Goal: Task Accomplishment & Management: Complete application form

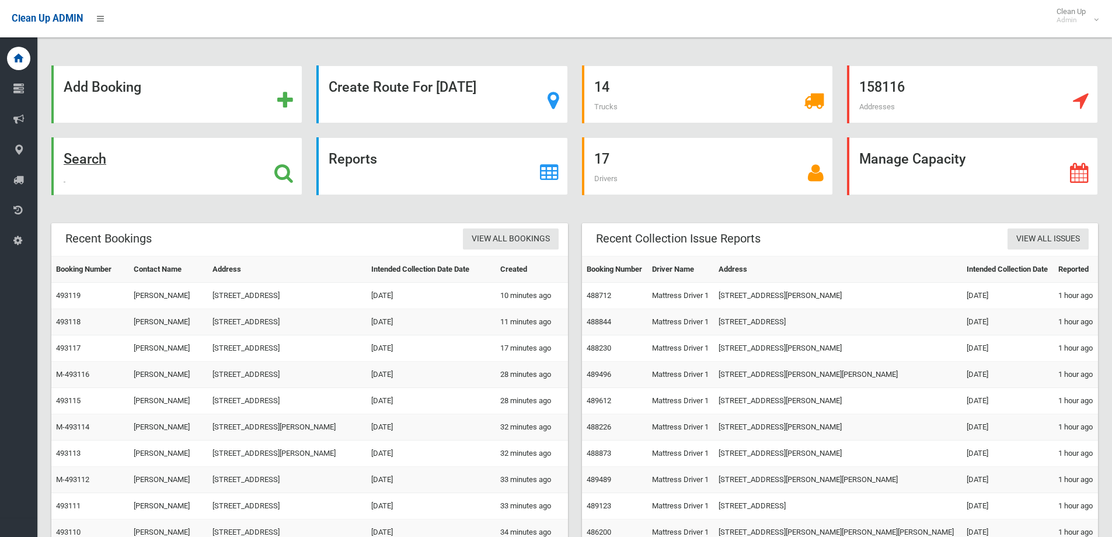
click at [221, 188] on div "Search" at bounding box center [176, 166] width 251 height 58
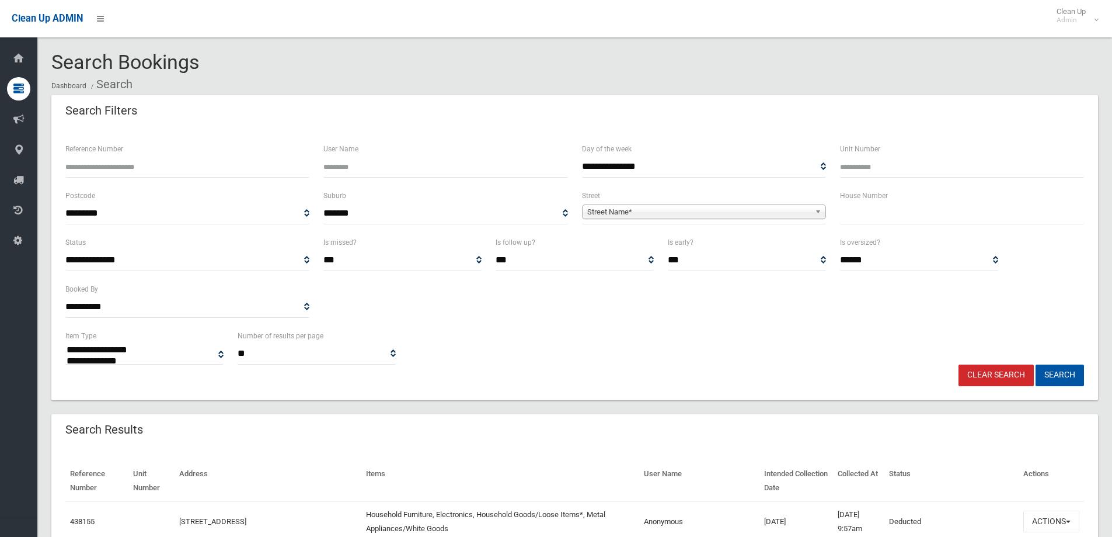
select select
click at [853, 215] on input "text" at bounding box center [962, 214] width 244 height 22
type input "**"
click at [653, 208] on span "Street Name*" at bounding box center [698, 212] width 223 height 14
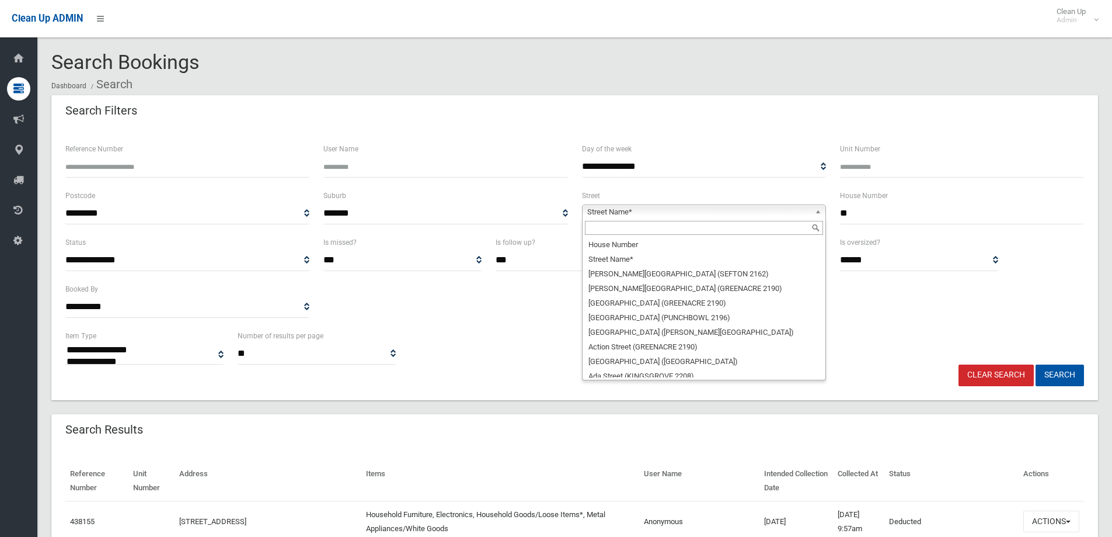
click at [637, 234] on input "text" at bounding box center [704, 228] width 238 height 14
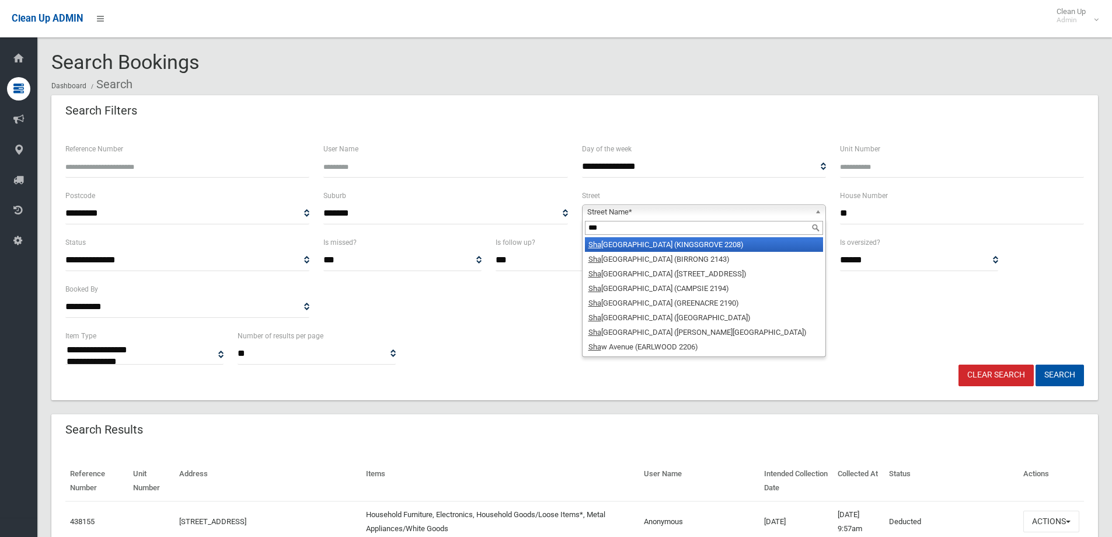
type input "***"
click at [630, 245] on li "Sha ckel Avenue (KINGSGROVE 2208)" at bounding box center [704, 244] width 238 height 15
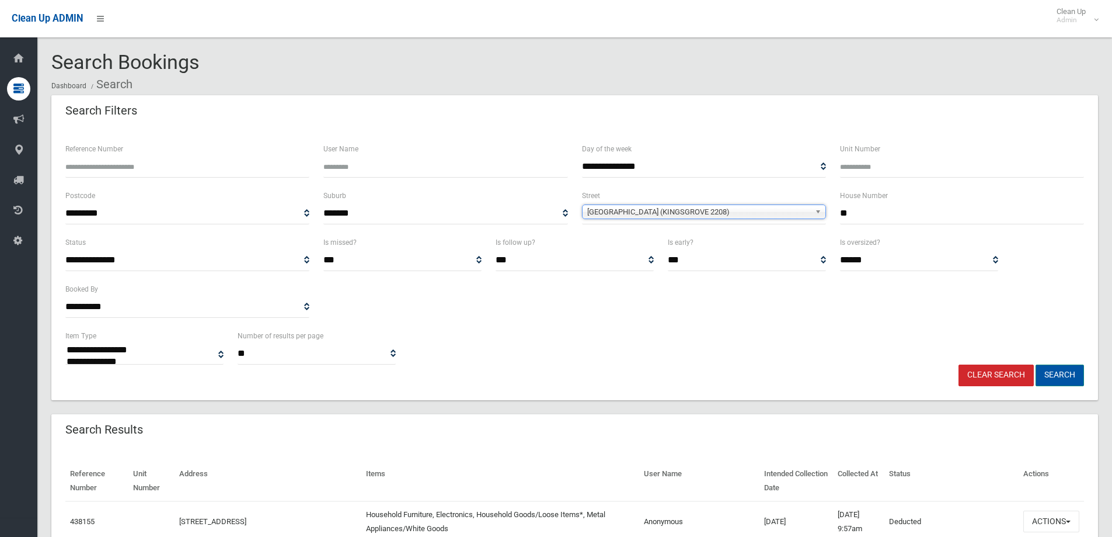
click at [1062, 376] on button "Search" at bounding box center [1060, 375] width 48 height 22
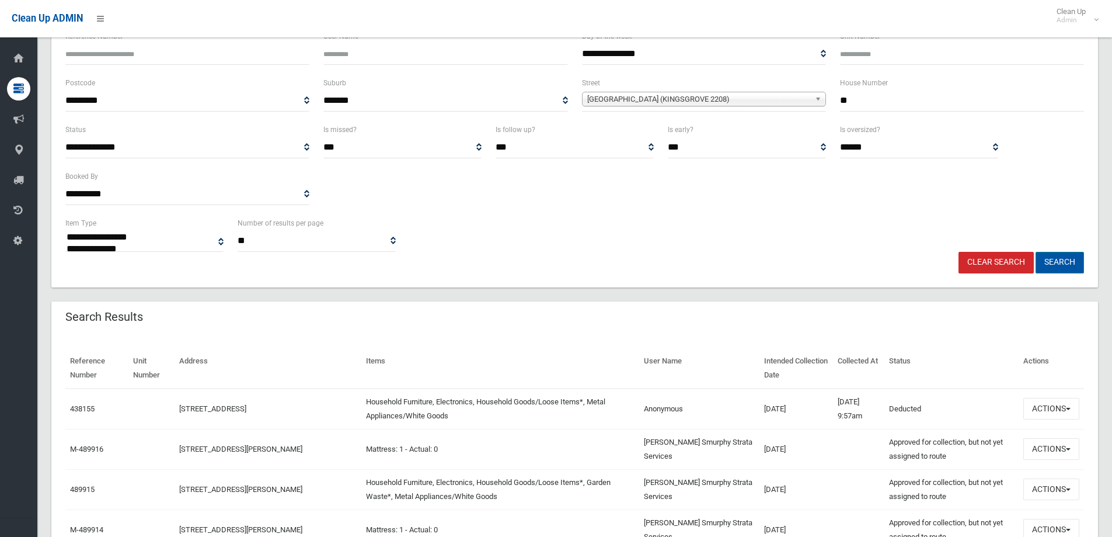
scroll to position [117, 0]
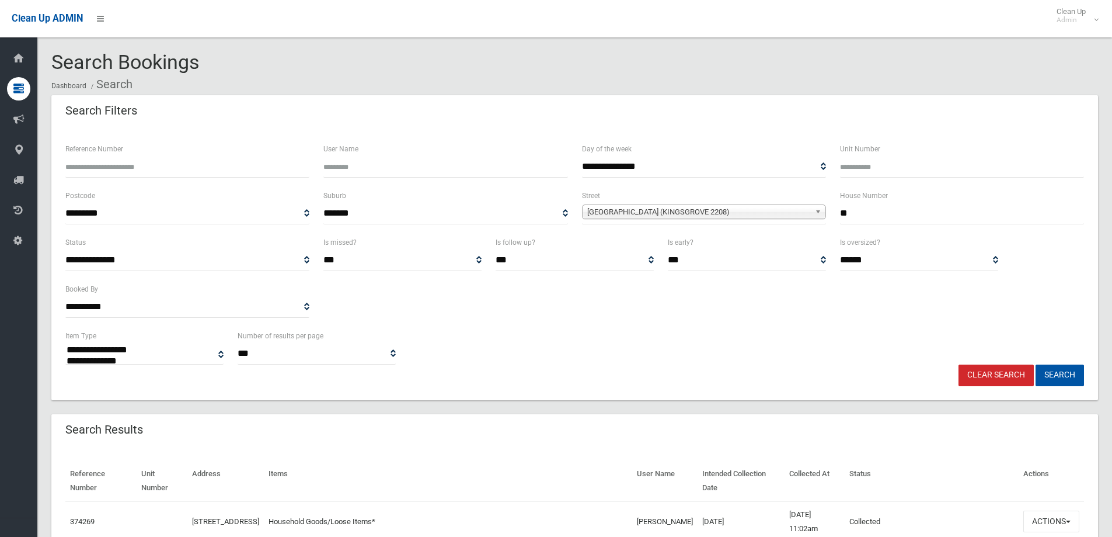
select select
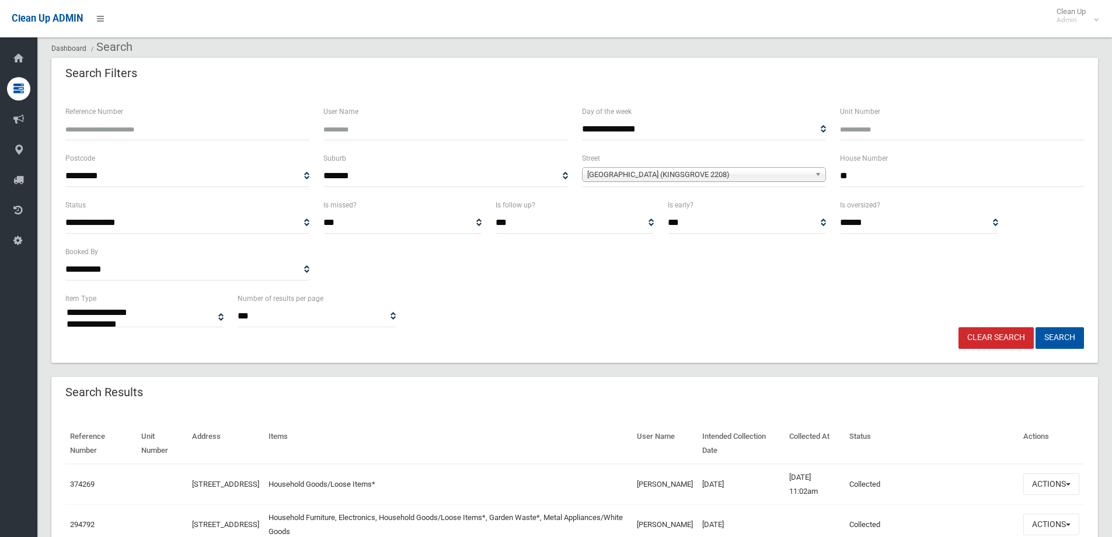
scroll to position [58, 0]
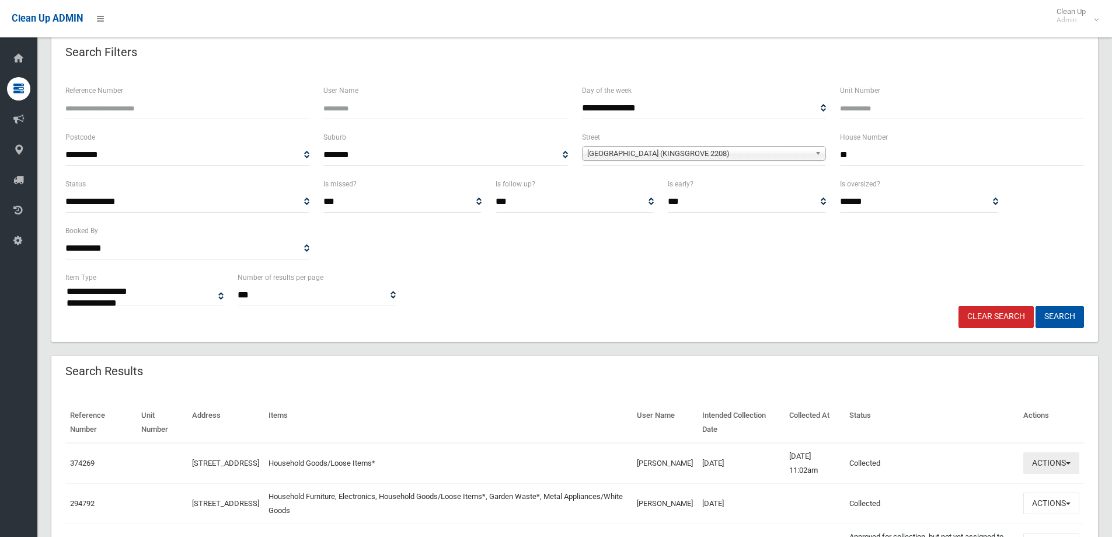
click at [1069, 464] on span "button" at bounding box center [1068, 463] width 5 height 2
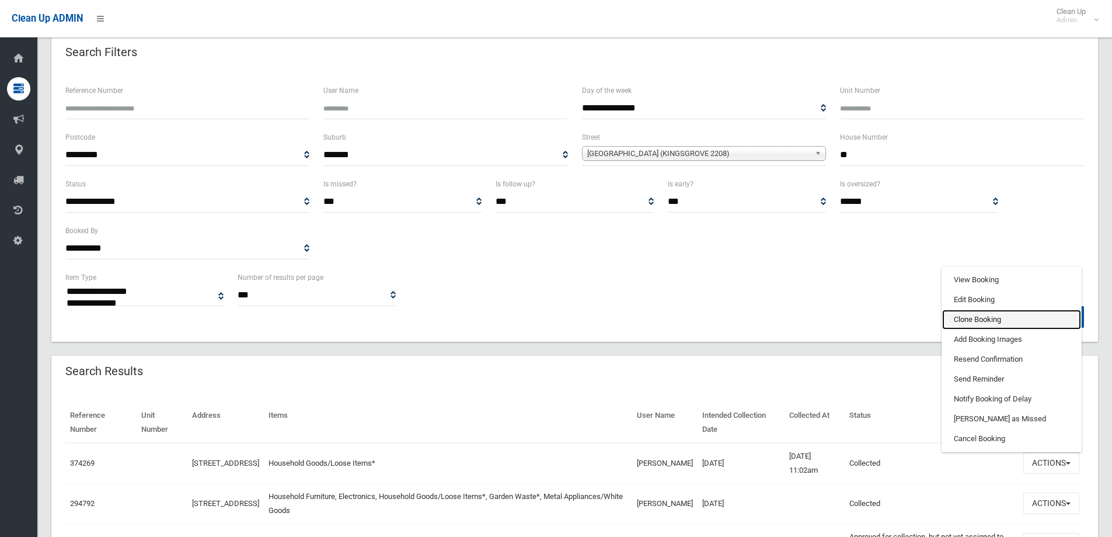
click at [981, 325] on link "Clone Booking" at bounding box center [1011, 319] width 139 height 20
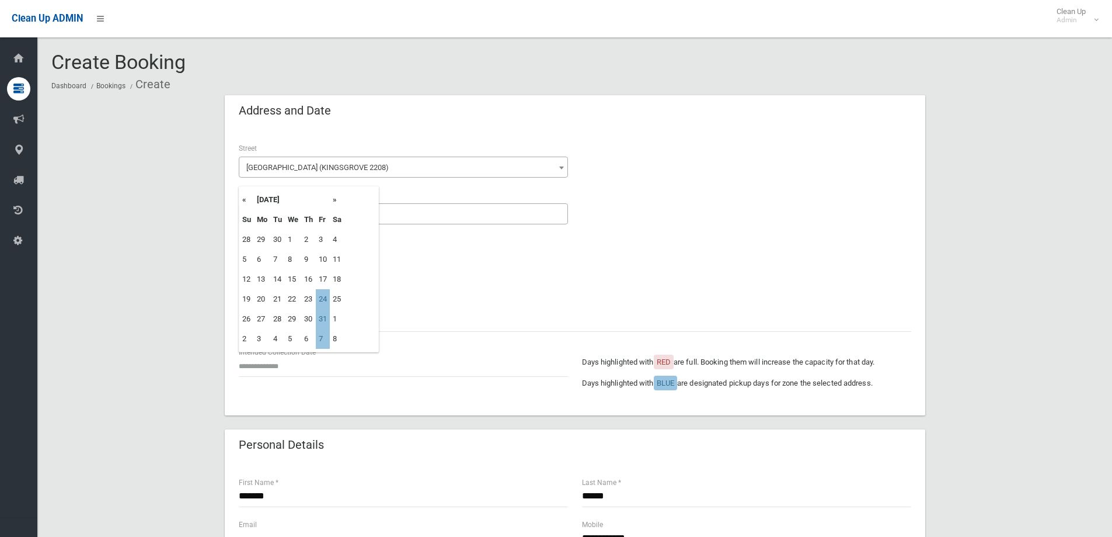
click at [301, 367] on input "text" at bounding box center [403, 366] width 329 height 22
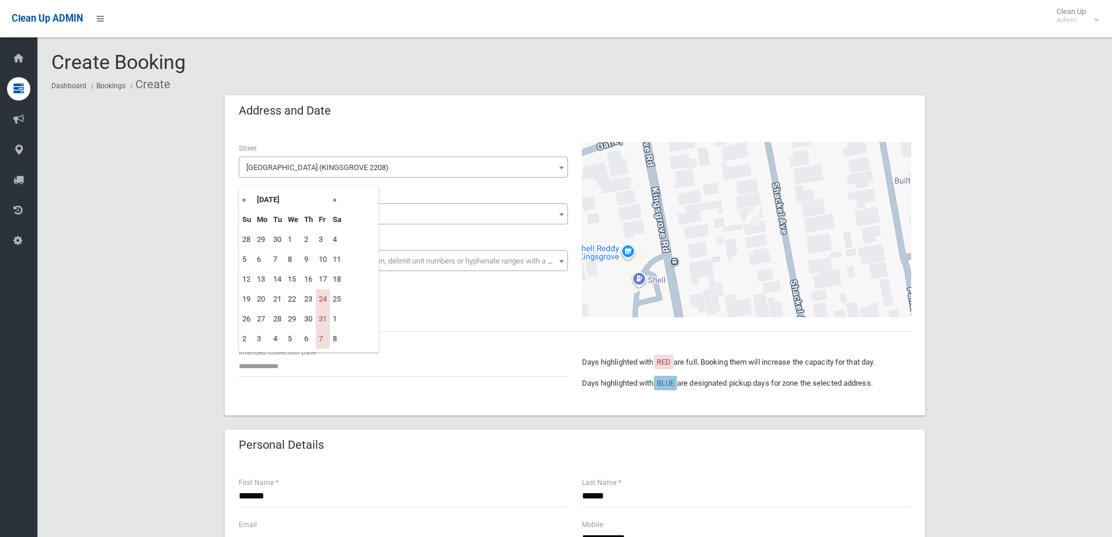
click at [336, 204] on th "»" at bounding box center [337, 200] width 15 height 20
click at [341, 205] on th "»" at bounding box center [337, 200] width 15 height 20
click at [337, 203] on th "»" at bounding box center [337, 200] width 15 height 20
click at [246, 198] on th "«" at bounding box center [246, 200] width 15 height 20
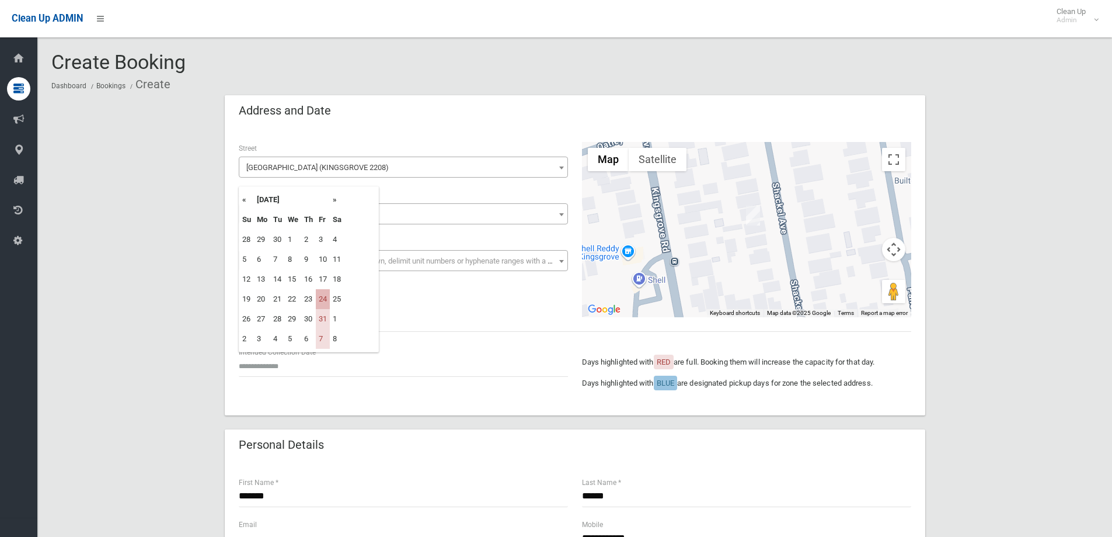
click at [323, 305] on td "24" at bounding box center [323, 299] width 14 height 20
type input "**********"
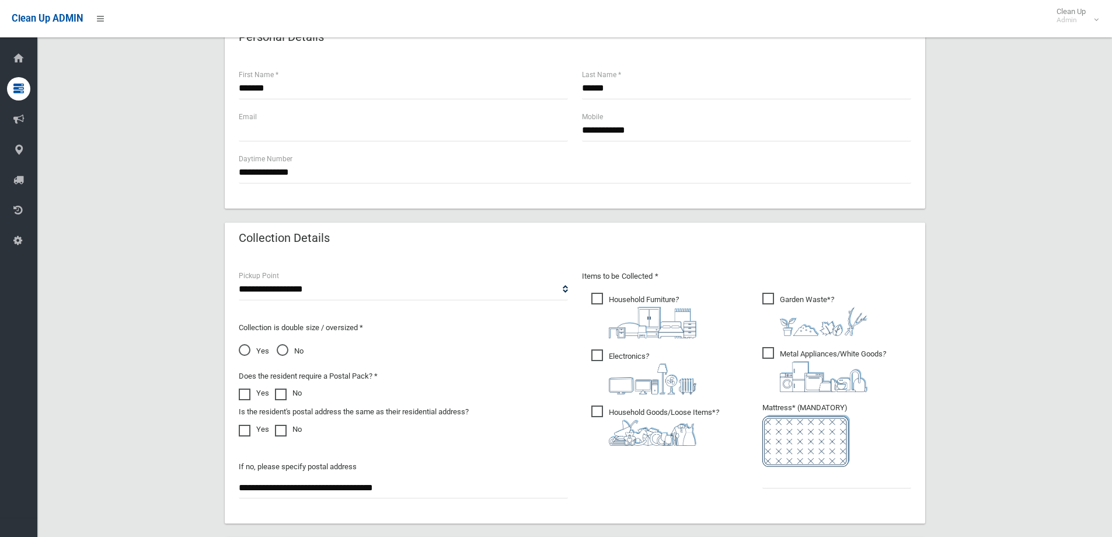
scroll to position [409, 0]
click at [633, 304] on span "Household Furniture ?" at bounding box center [643, 314] width 105 height 46
click at [640, 367] on img at bounding box center [653, 377] width 88 height 31
click at [800, 370] on img at bounding box center [824, 375] width 88 height 31
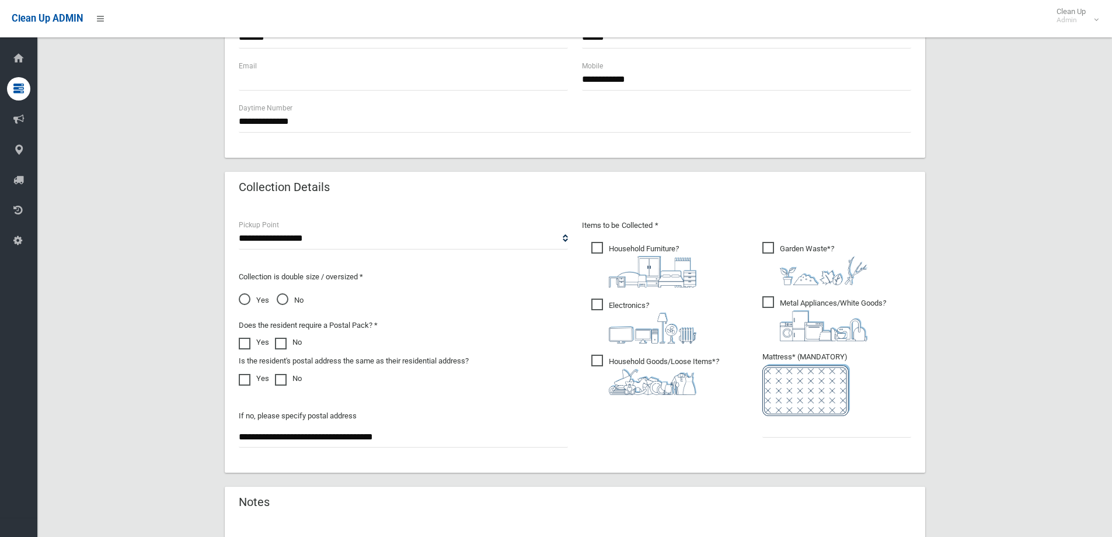
scroll to position [525, 0]
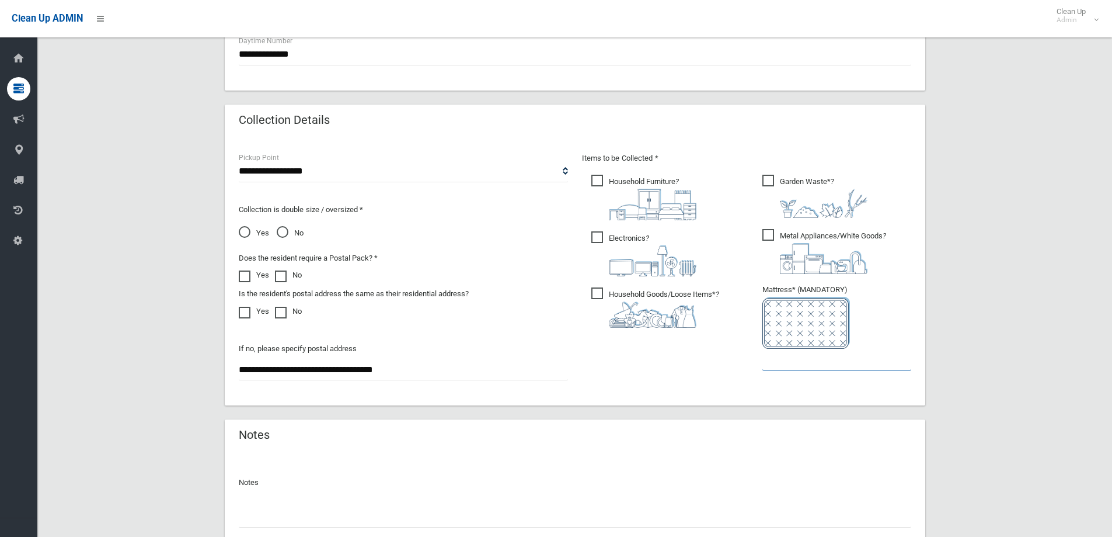
click at [779, 361] on input "text" at bounding box center [837, 360] width 149 height 22
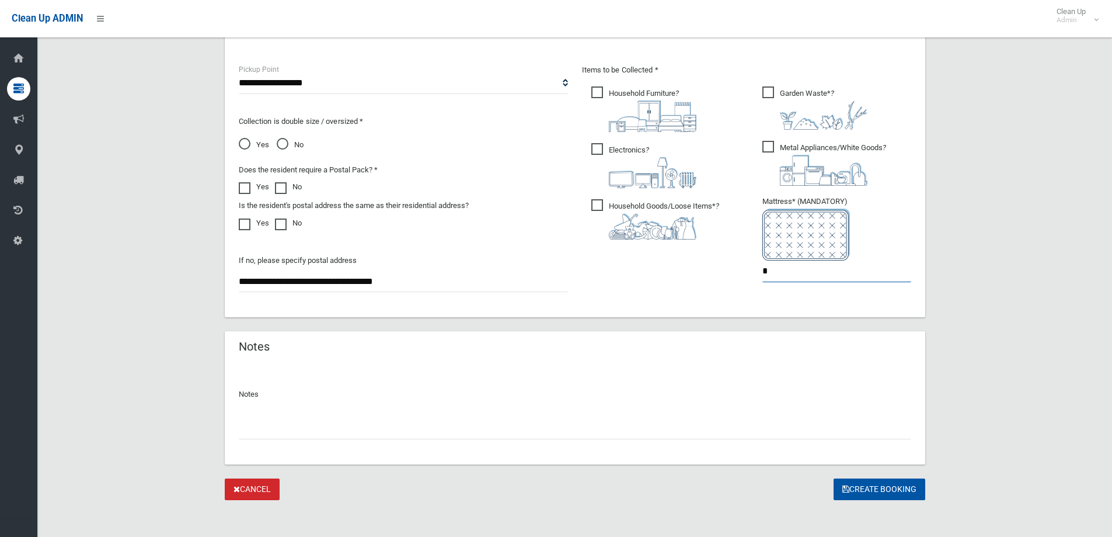
scroll to position [619, 0]
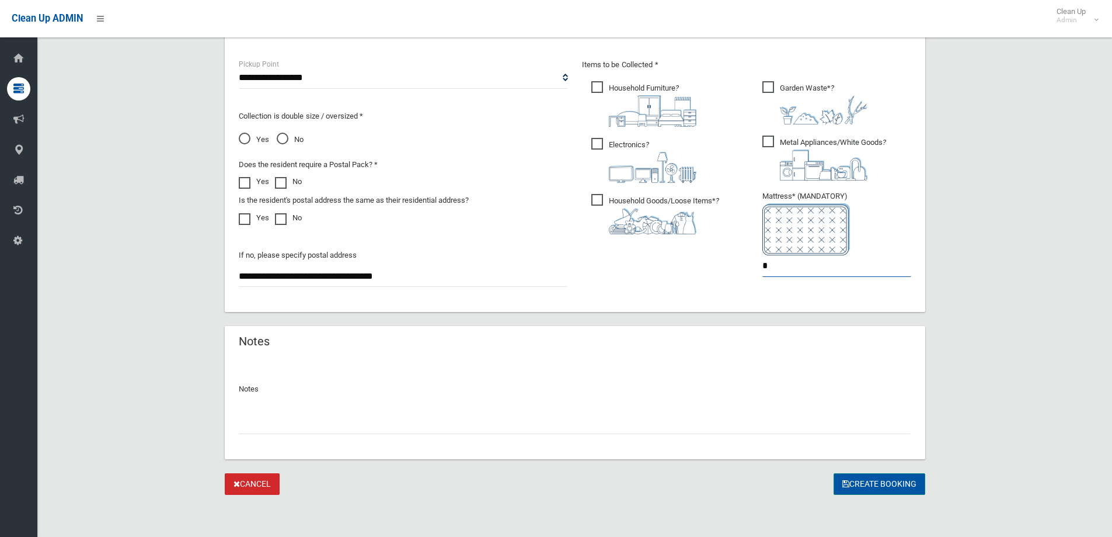
type input "*"
click at [902, 482] on button "Create Booking" at bounding box center [880, 484] width 92 height 22
